Goal: Find specific page/section: Find specific page/section

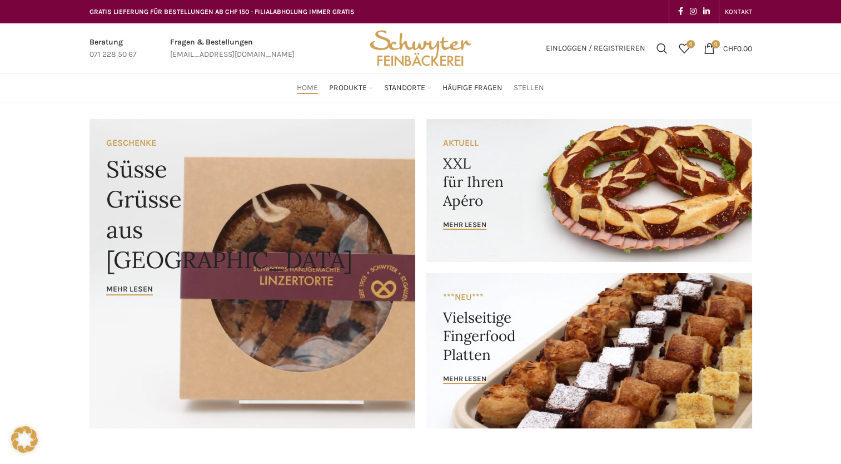
click at [536, 86] on span "Stellen" at bounding box center [529, 88] width 31 height 11
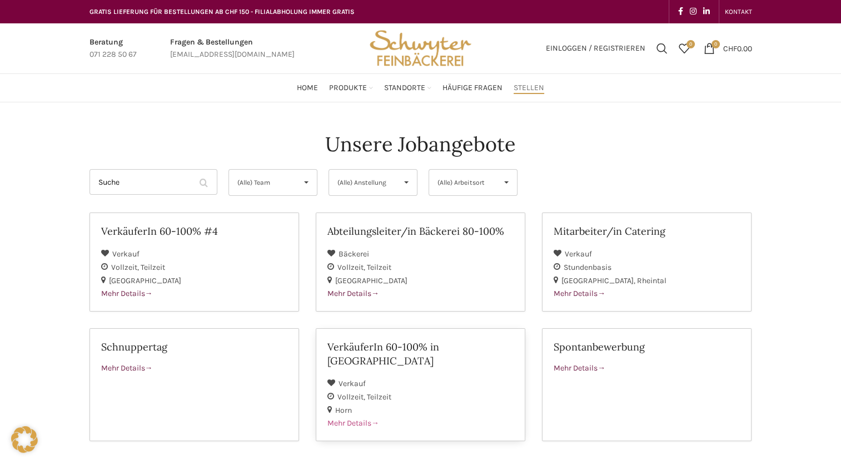
click at [356, 418] on span "Mehr Details" at bounding box center [354, 422] width 52 height 9
click at [136, 291] on span "Mehr Details" at bounding box center [127, 293] width 52 height 9
